Goal: Navigation & Orientation: Find specific page/section

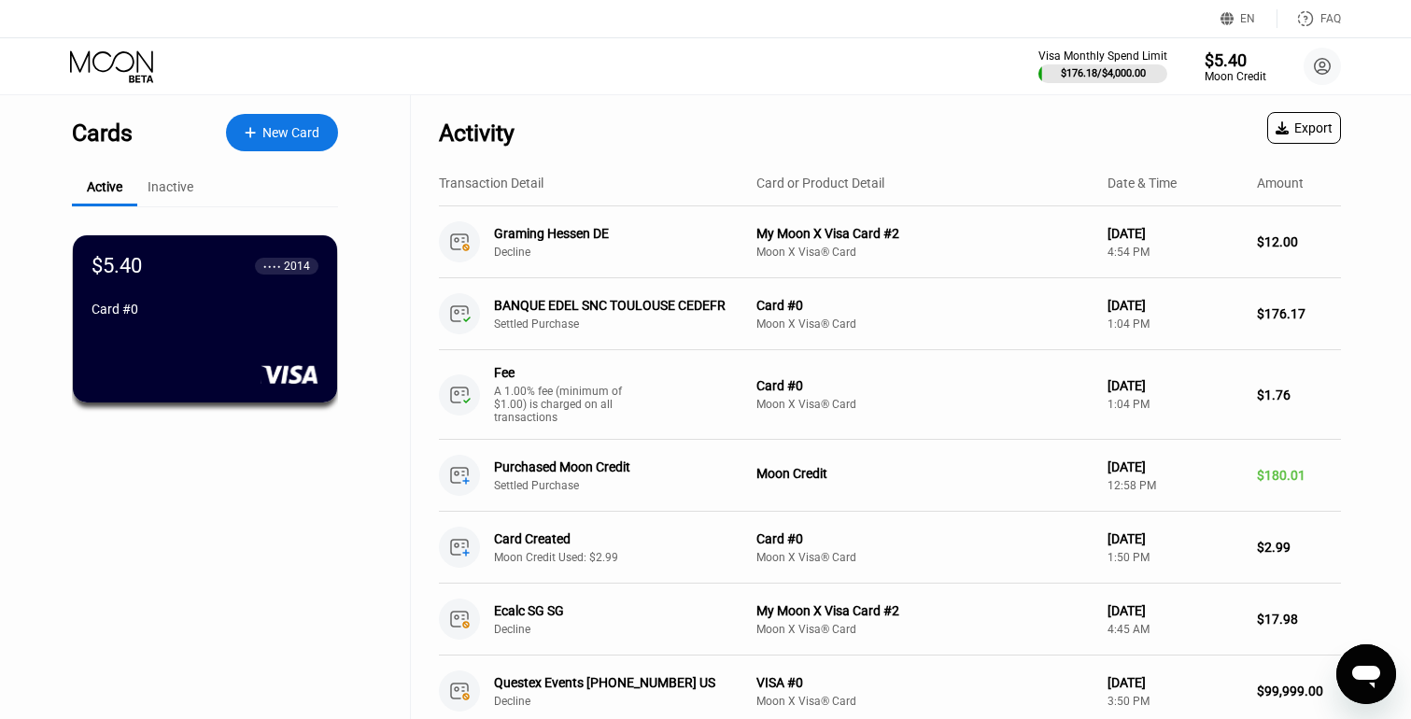
click at [1382, 682] on div "Ouvrir la fenêtre de messagerie" at bounding box center [1366, 674] width 56 height 56
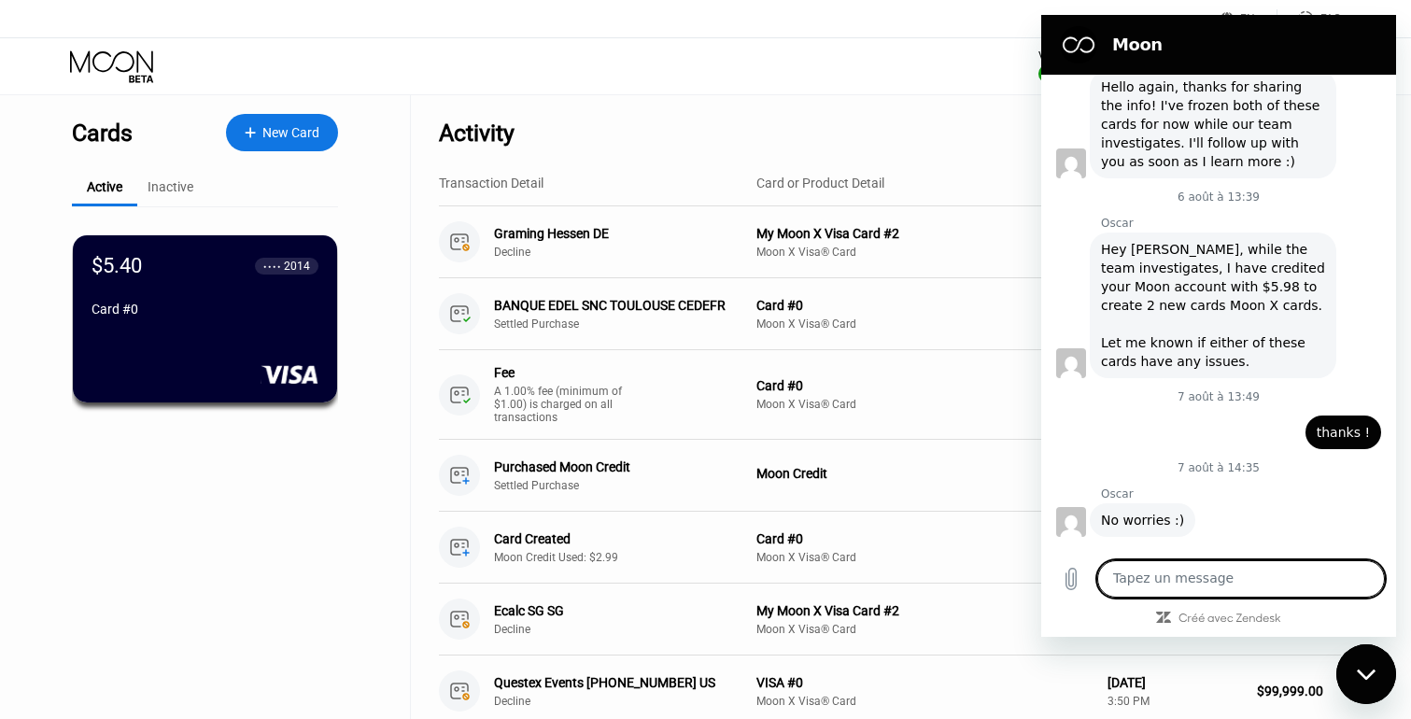
type textarea "x"
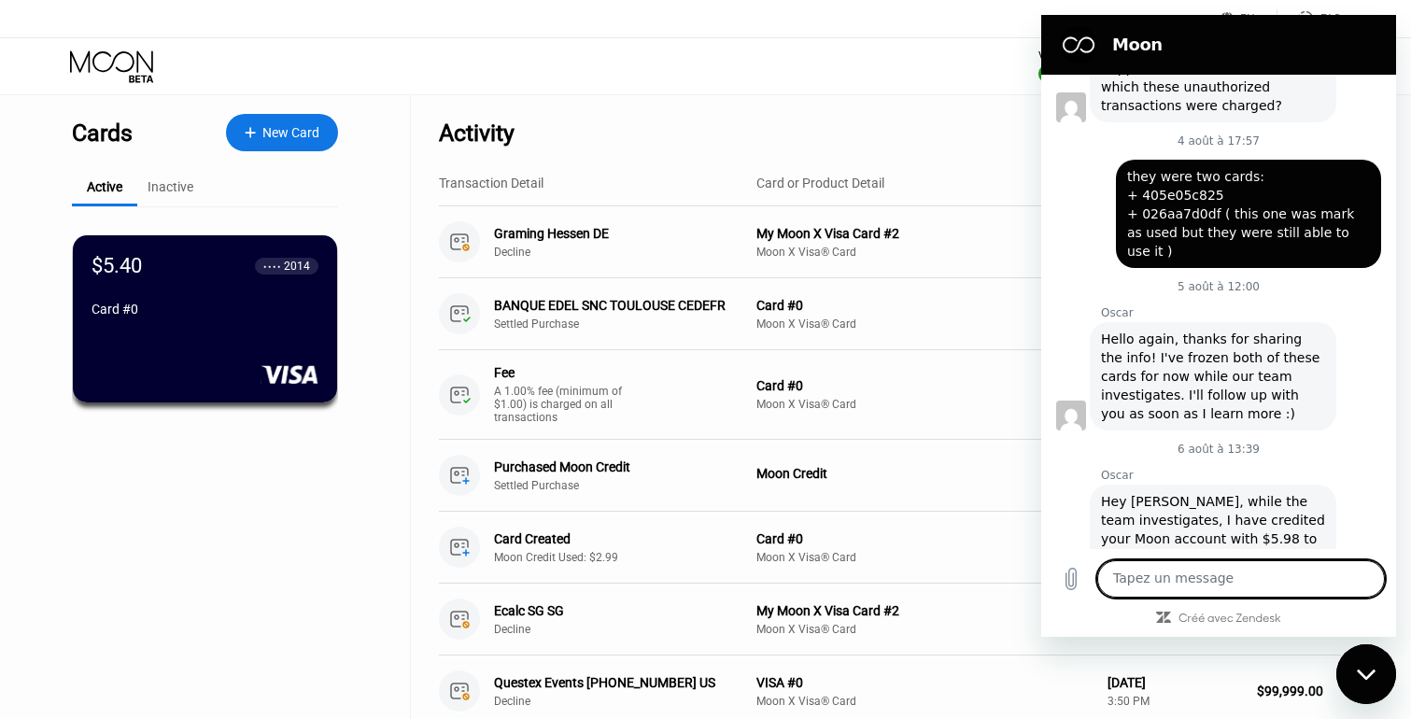
scroll to position [6885, 0]
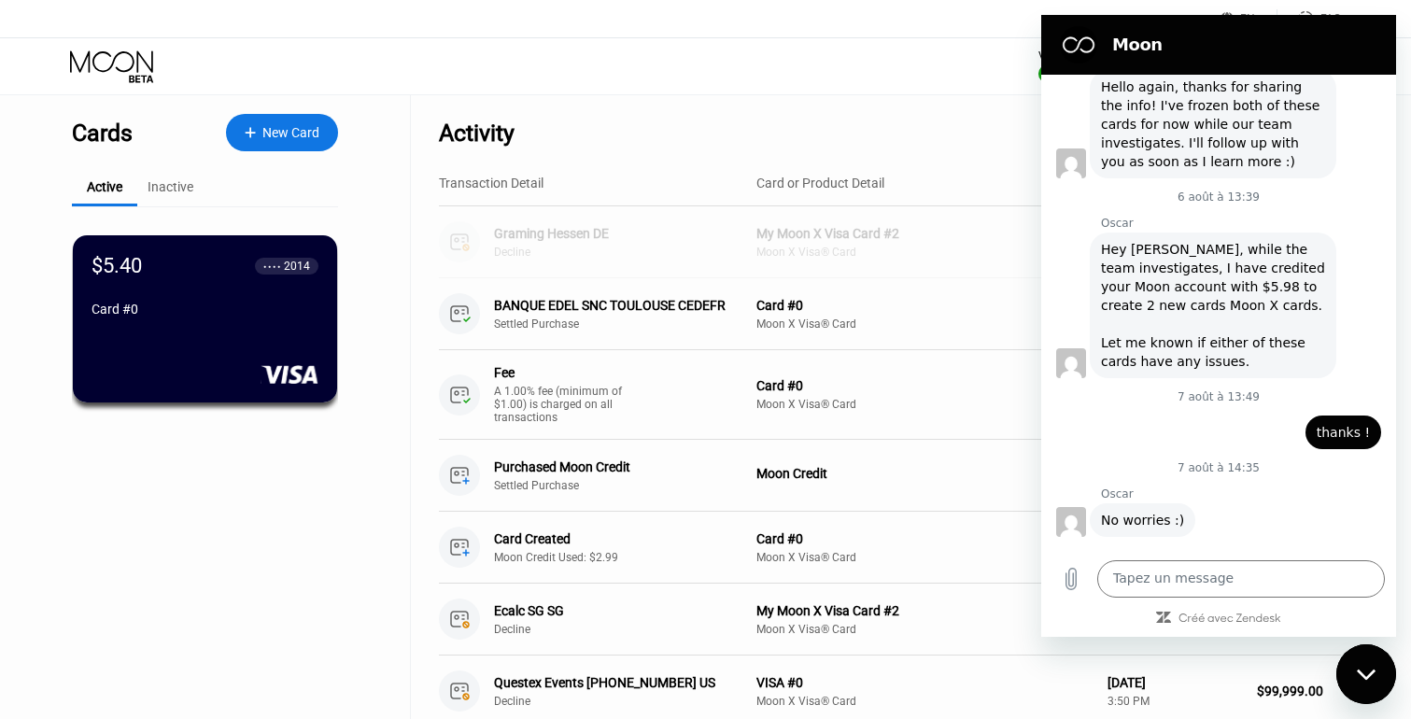
drag, startPoint x: 1692, startPoint y: 252, endPoint x: 1143, endPoint y: 544, distance: 621.9
click at [173, 186] on div "Inactive" at bounding box center [171, 186] width 46 height 15
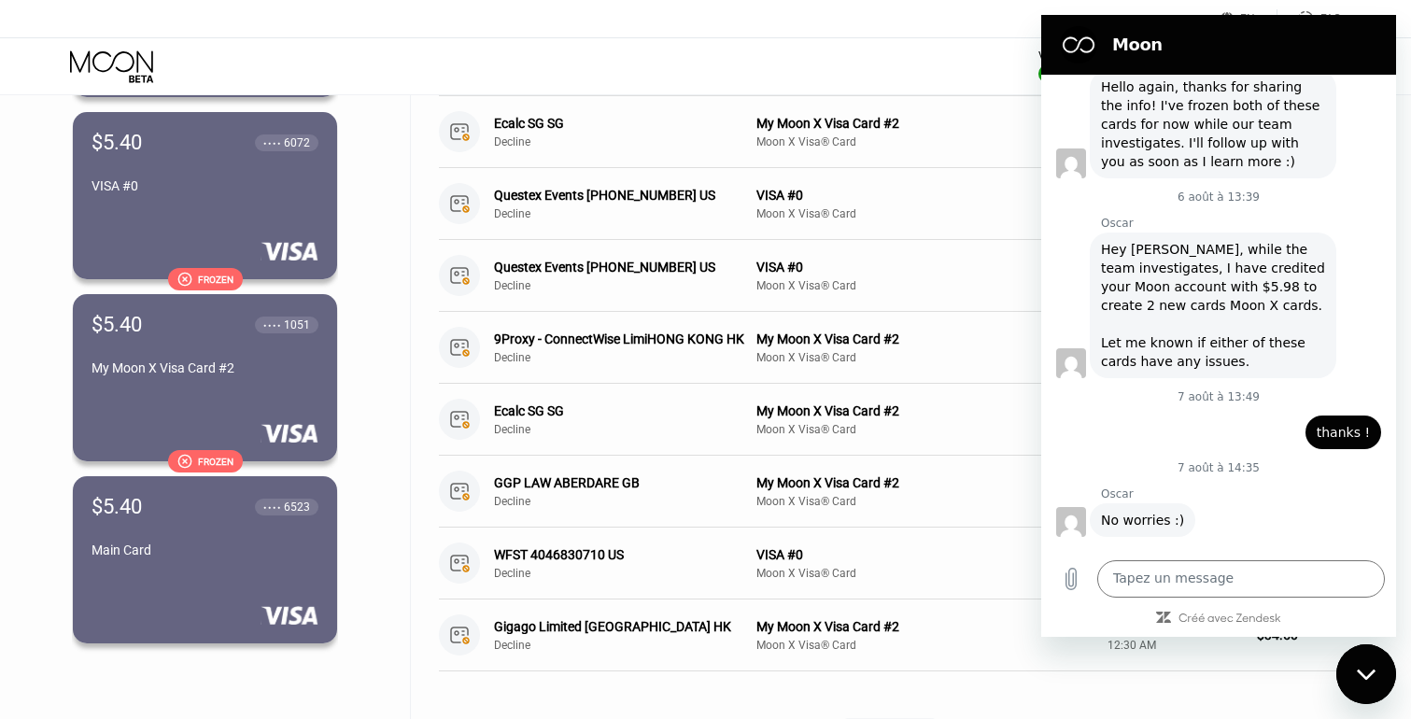
scroll to position [0, 0]
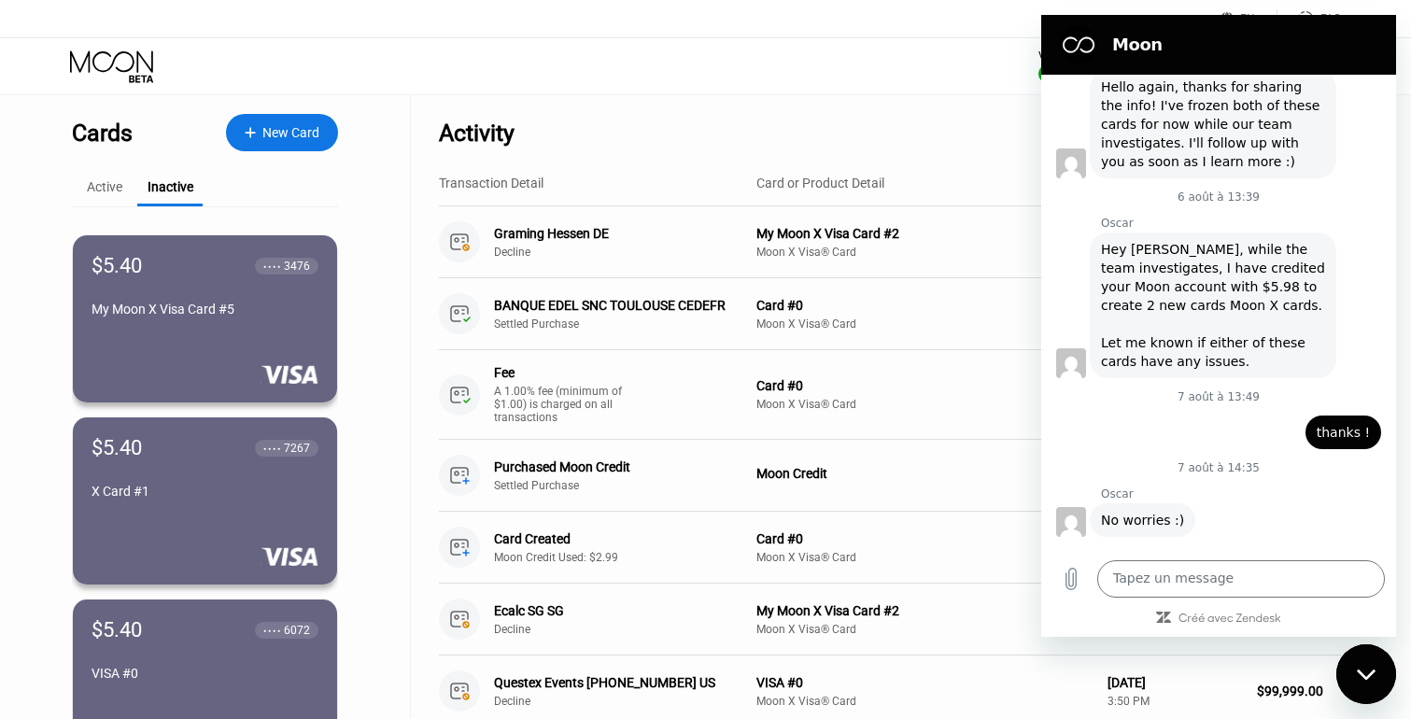
click at [915, 77] on div "Visa Monthly Spend Limit $176.18 / $4,000.00 $5.40 Moon Credit Schneider Vincen…" at bounding box center [705, 66] width 1411 height 56
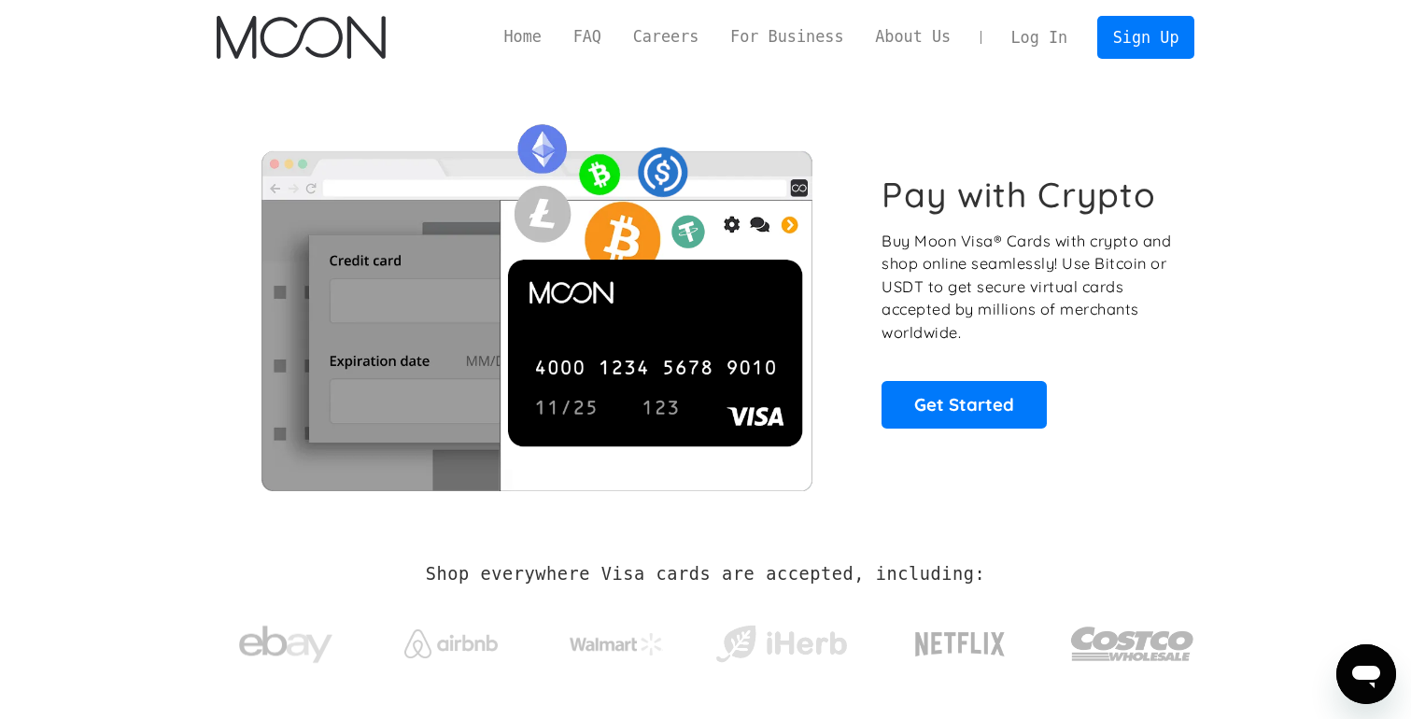
click at [643, 108] on div "Pay with Crypto Buy Moon Visa® Cards with crypto and shop online seamlessly! Us…" at bounding box center [706, 301] width 978 height 453
